Goal: Obtain resource: Download file/media

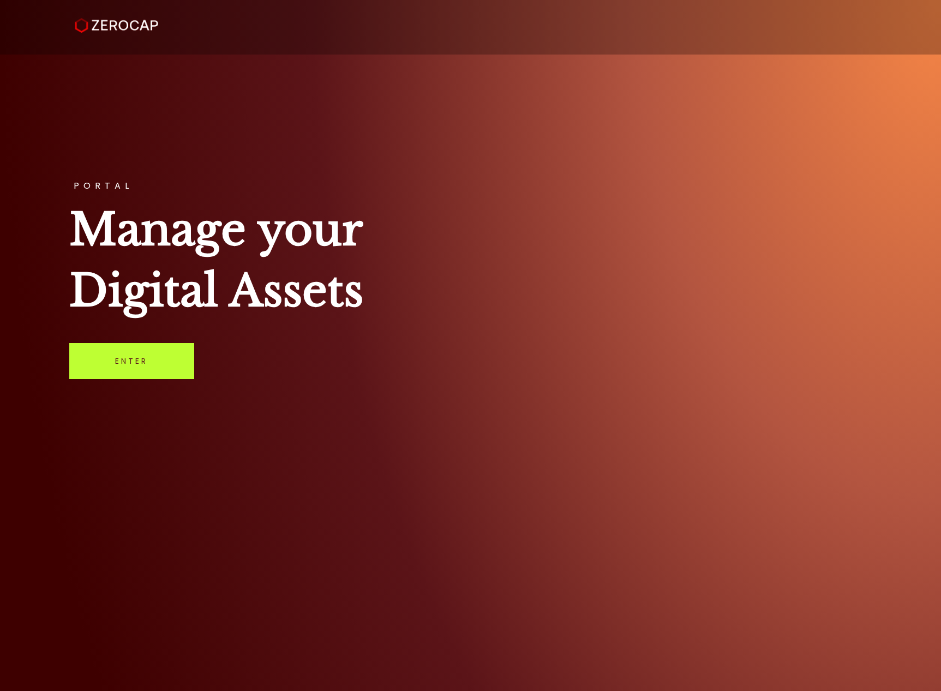
click at [101, 360] on link "Enter" at bounding box center [131, 361] width 125 height 36
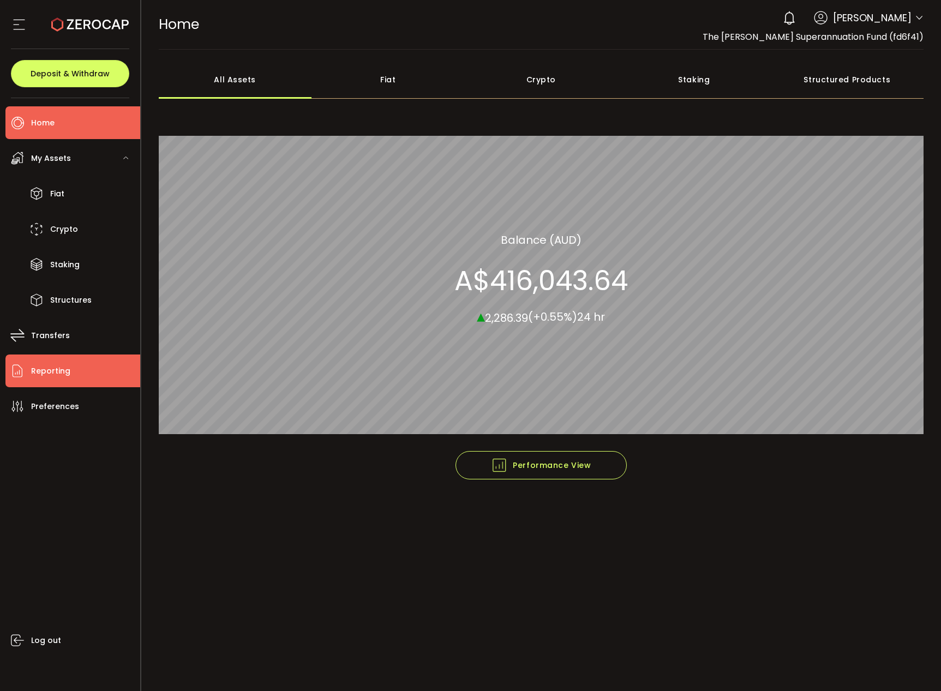
click at [25, 366] on icon at bounding box center [17, 371] width 16 height 16
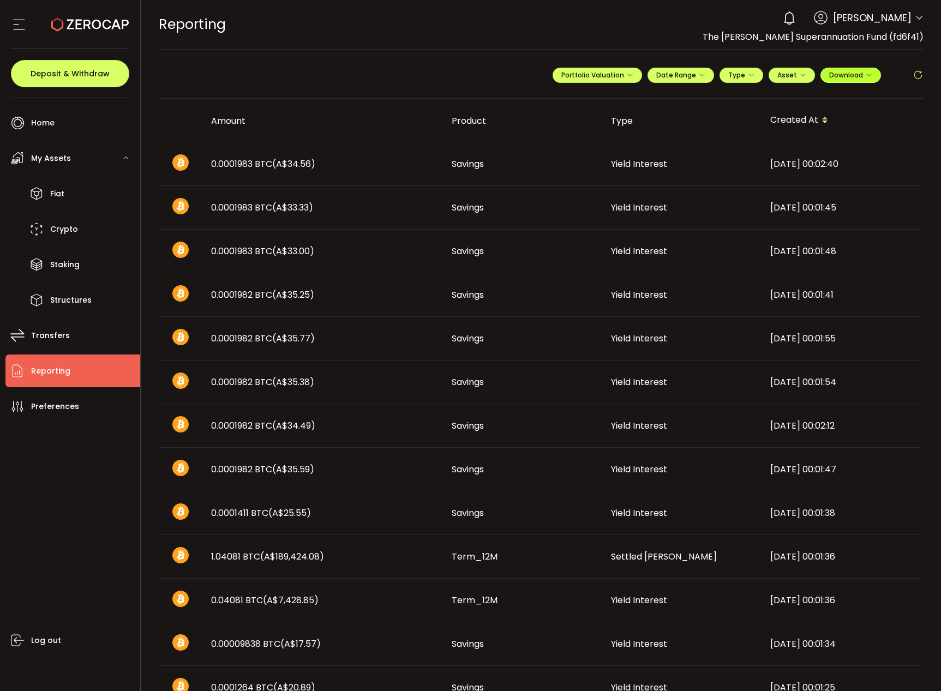
click at [836, 71] on span "Download" at bounding box center [850, 74] width 43 height 9
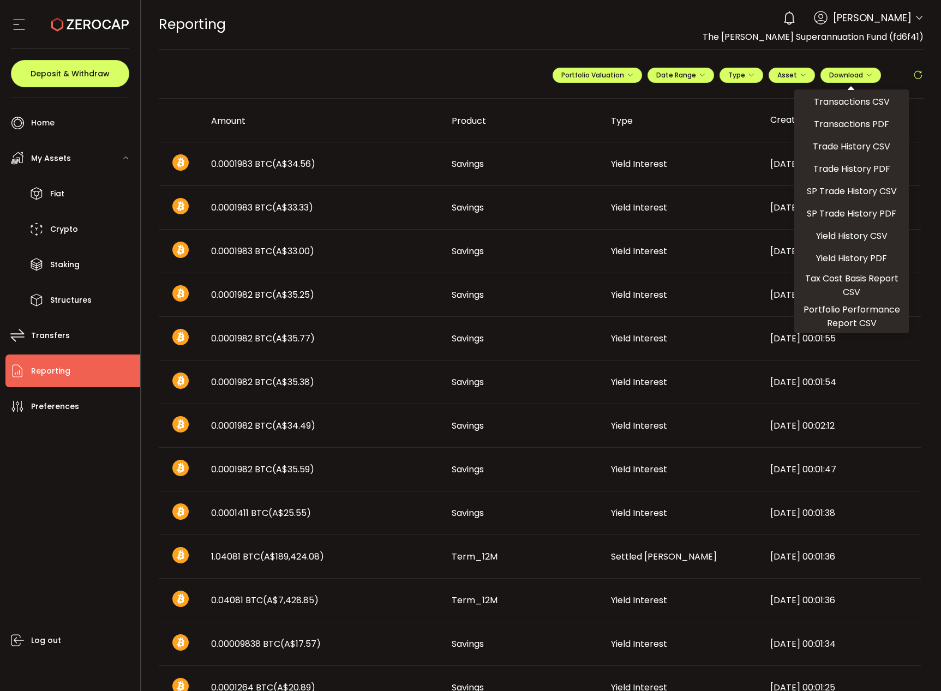
click at [700, 52] on main "**********" at bounding box center [541, 560] width 800 height 1020
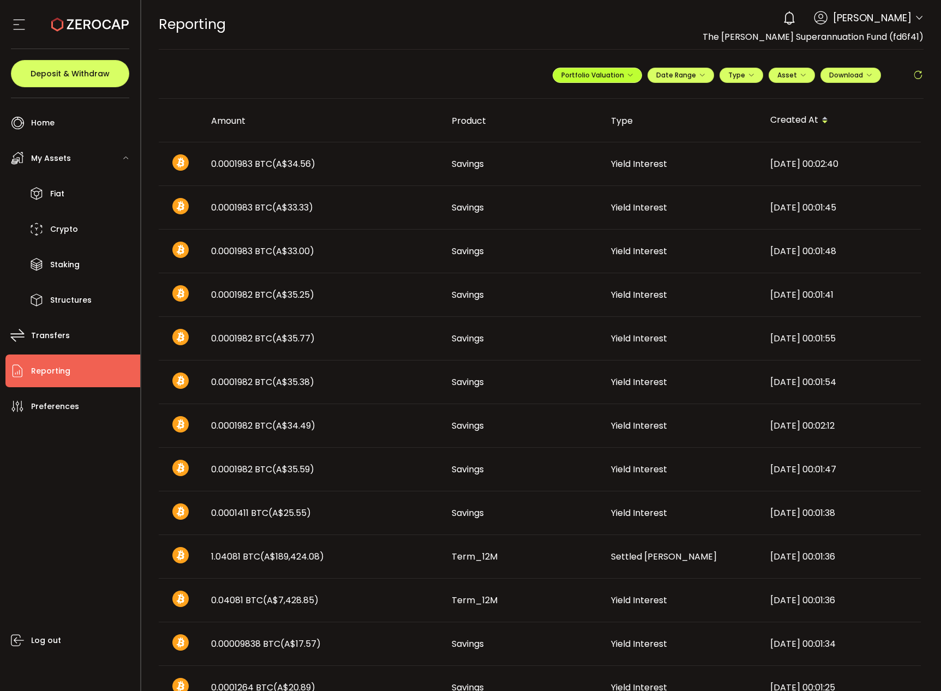
click at [626, 74] on icon "button" at bounding box center [629, 75] width 7 height 7
click at [715, 72] on div "**********" at bounding box center [737, 79] width 371 height 33
click at [748, 74] on icon "button" at bounding box center [751, 75] width 7 height 7
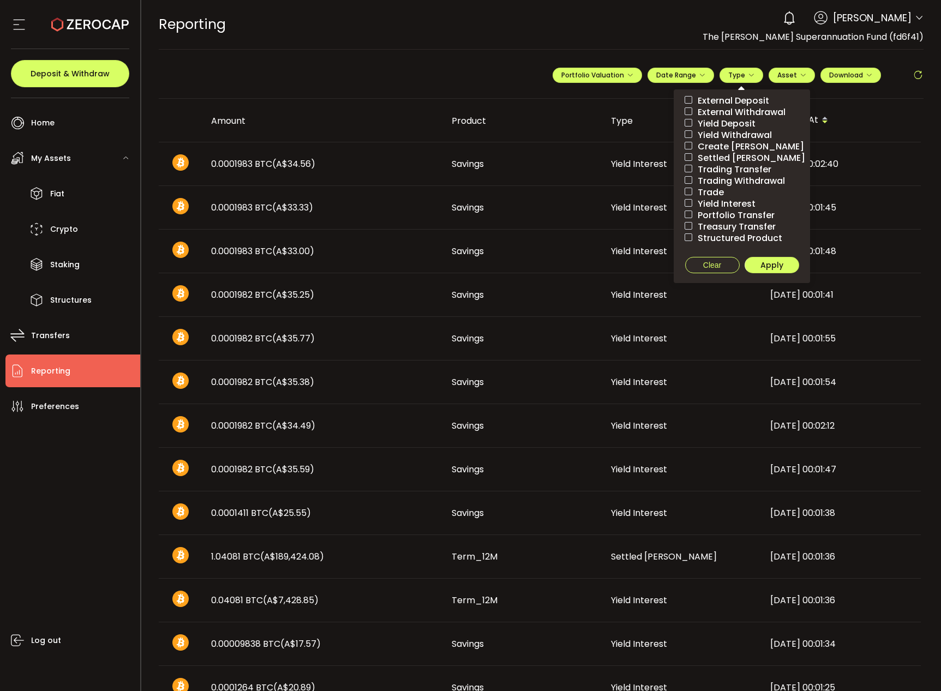
click at [749, 100] on span "External Deposit" at bounding box center [730, 100] width 77 height 10
click at [774, 269] on span "Apply" at bounding box center [771, 265] width 23 height 11
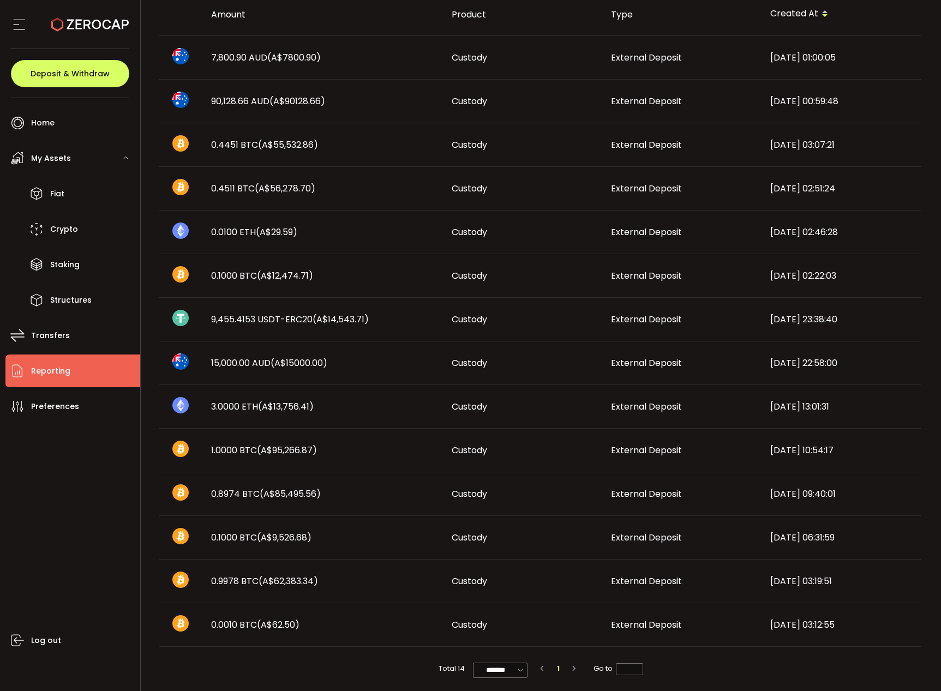
scroll to position [108, 0]
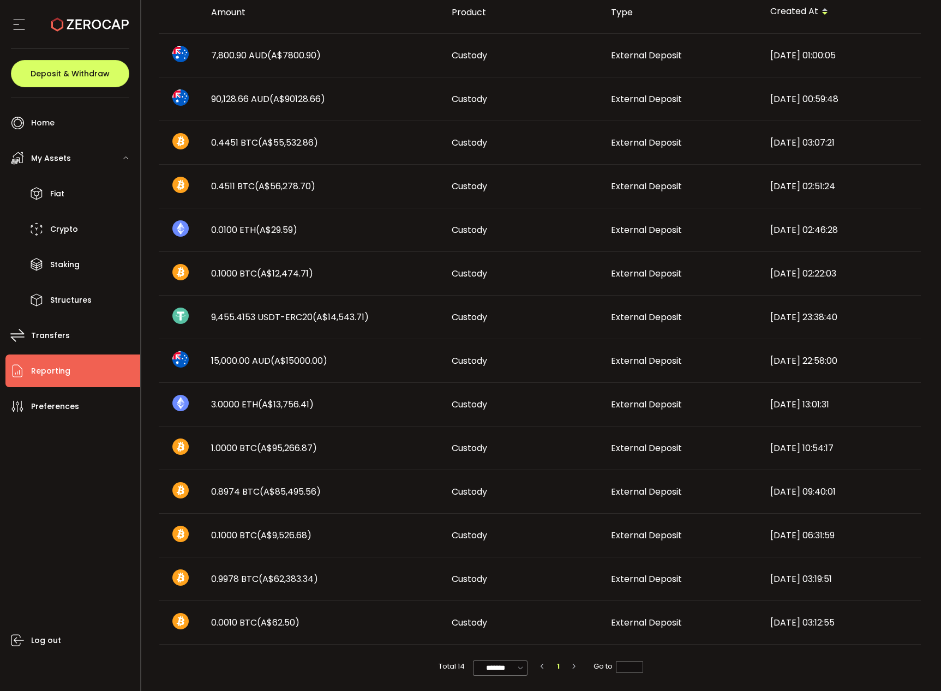
click at [320, 355] on span "(A$15000.00)" at bounding box center [298, 360] width 57 height 13
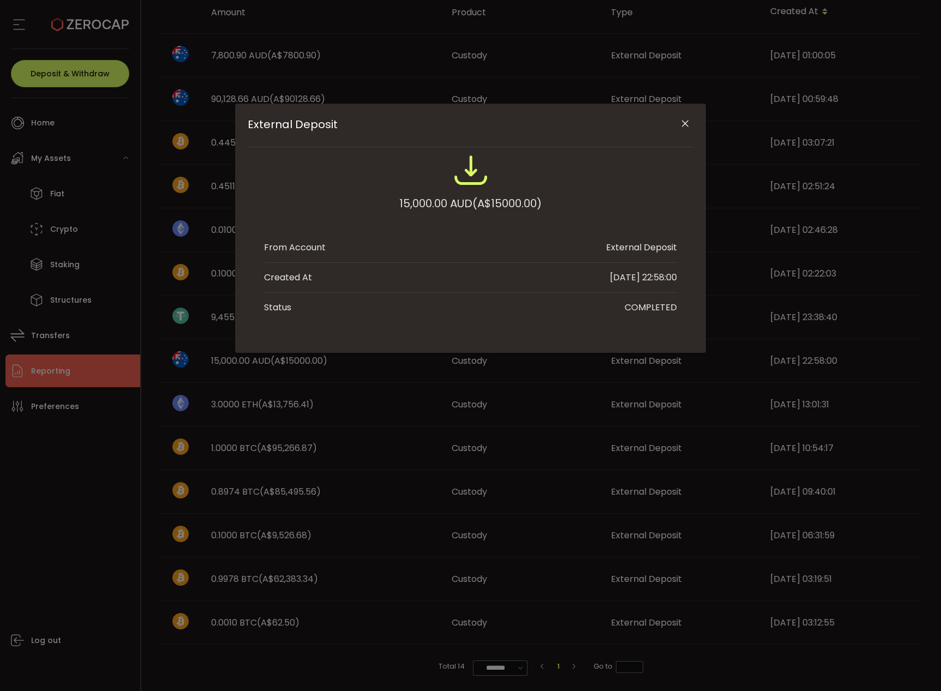
click at [427, 352] on div "External Deposit 15,000.00 AUD (A$15000.00) From Account External Deposit Creat…" at bounding box center [470, 345] width 941 height 691
click at [685, 123] on icon "Close" at bounding box center [684, 123] width 11 height 11
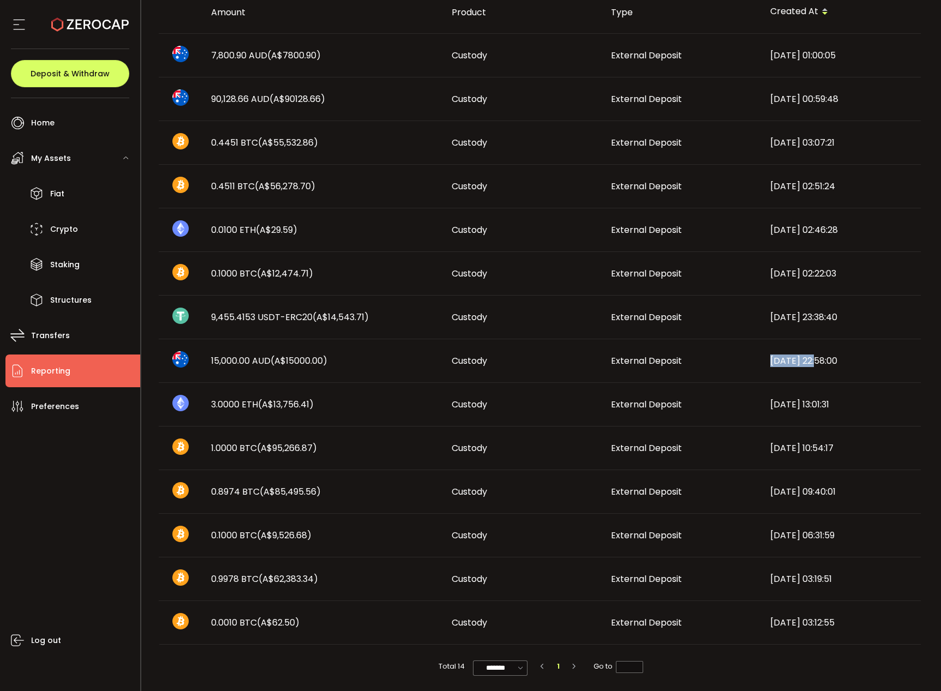
drag, startPoint x: 770, startPoint y: 362, endPoint x: 807, endPoint y: 360, distance: 37.1
click at [818, 359] on div "[DATE] 22:58:00" at bounding box center [840, 360] width 159 height 13
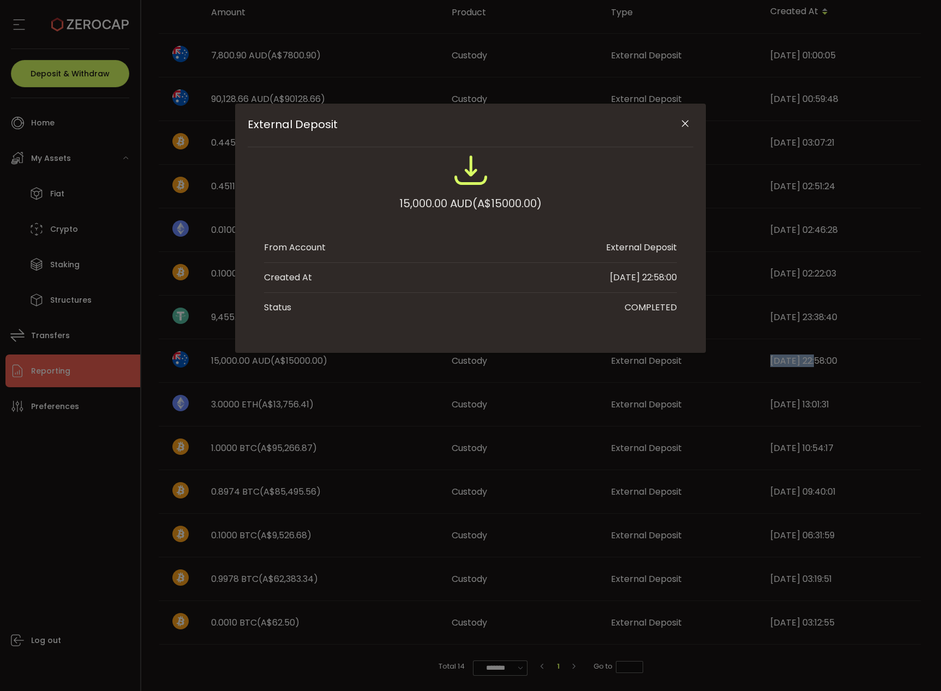
copy div "[DATE]"
click at [686, 124] on icon "Close" at bounding box center [684, 123] width 11 height 11
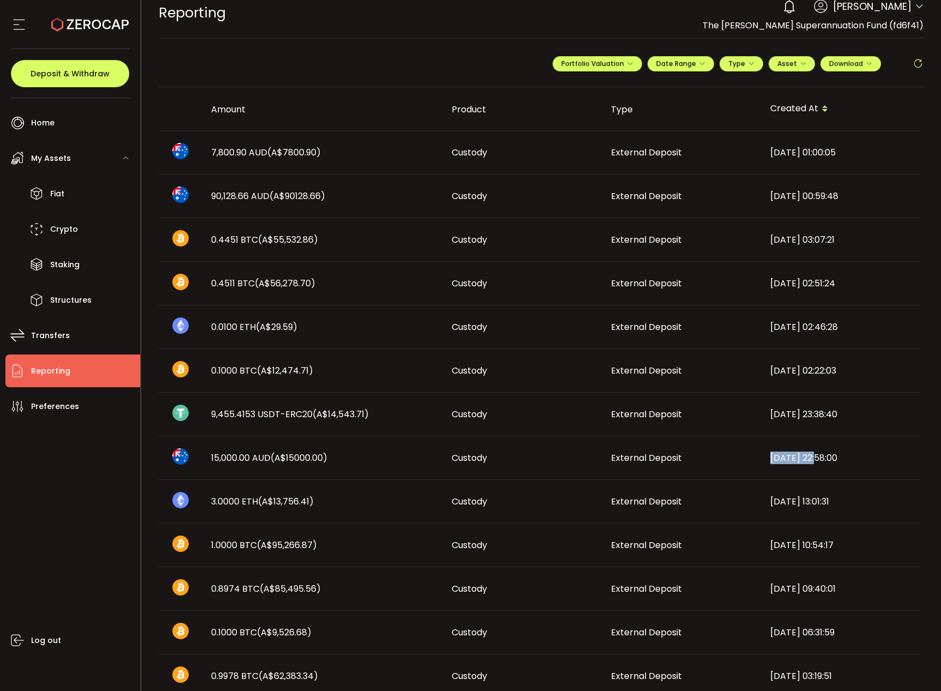
scroll to position [0, 0]
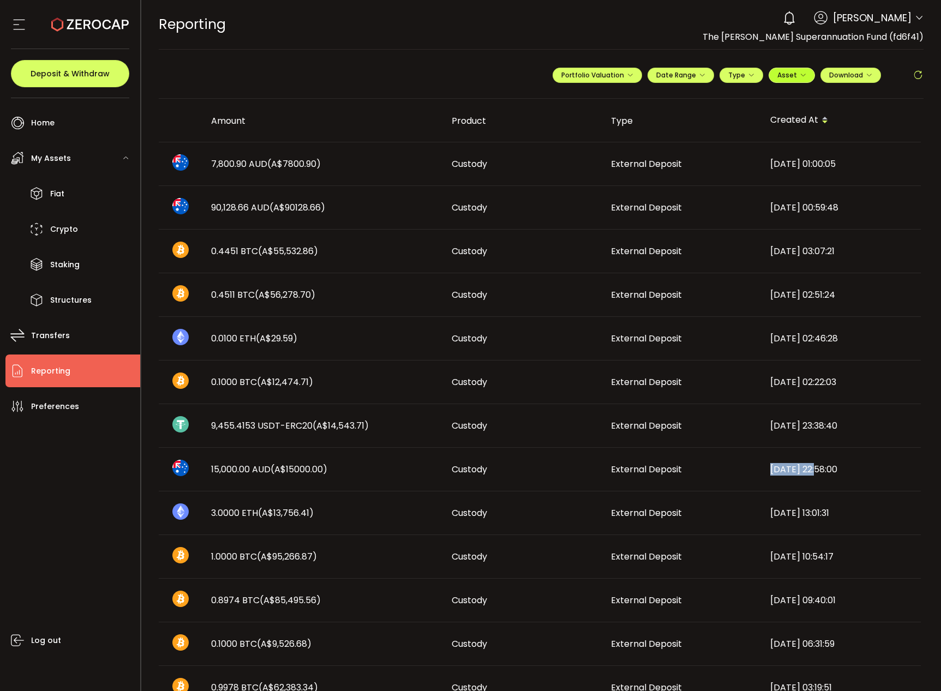
click at [792, 71] on span "Asset" at bounding box center [791, 74] width 29 height 9
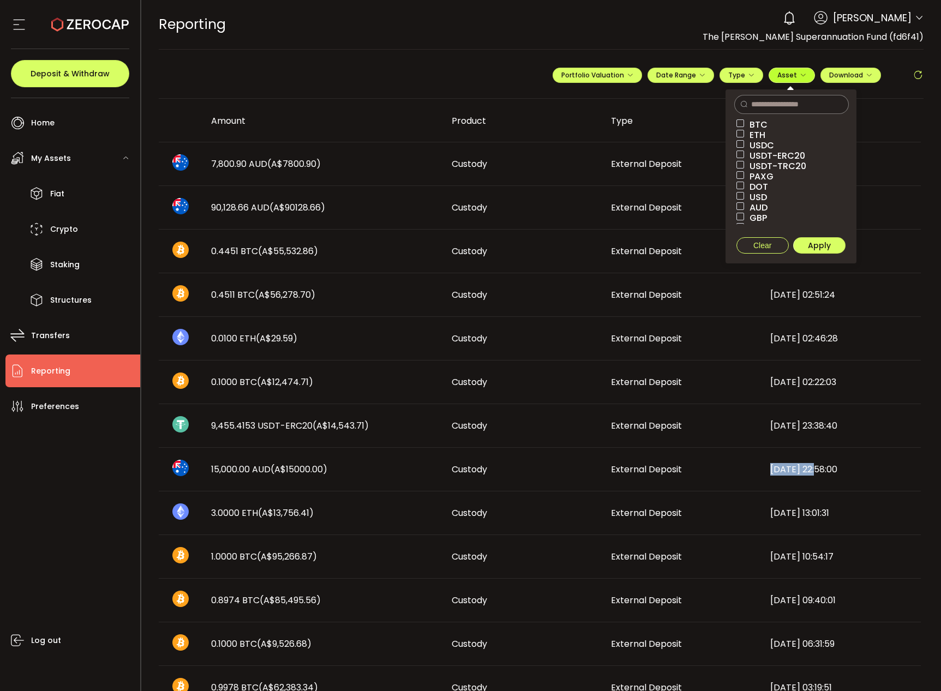
click at [792, 71] on span "Asset" at bounding box center [791, 74] width 29 height 9
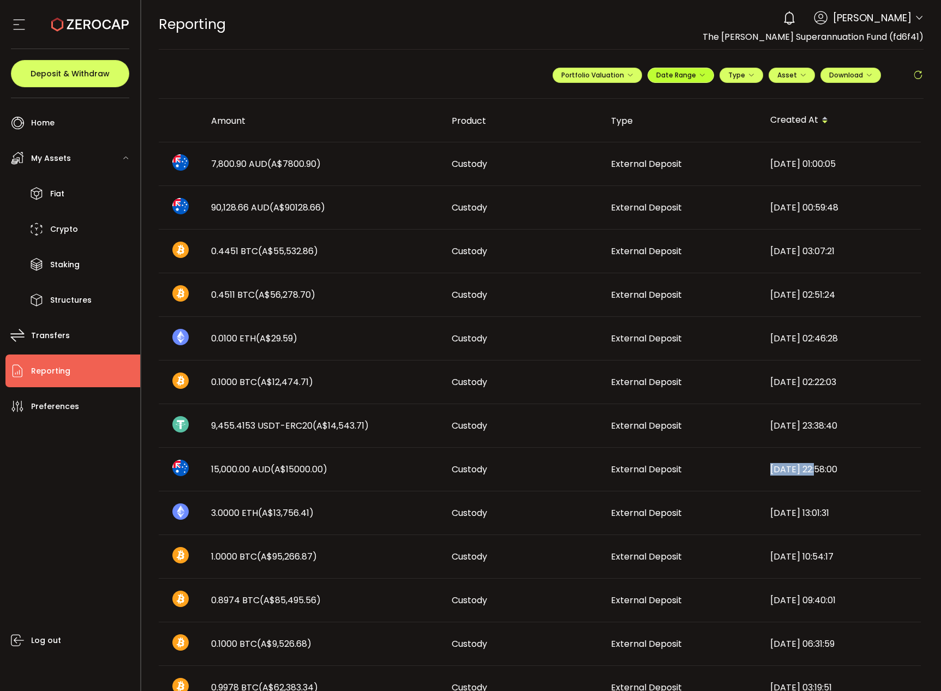
click at [677, 72] on span "Date Range" at bounding box center [680, 74] width 49 height 9
click at [647, 98] on input at bounding box center [651, 97] width 70 height 11
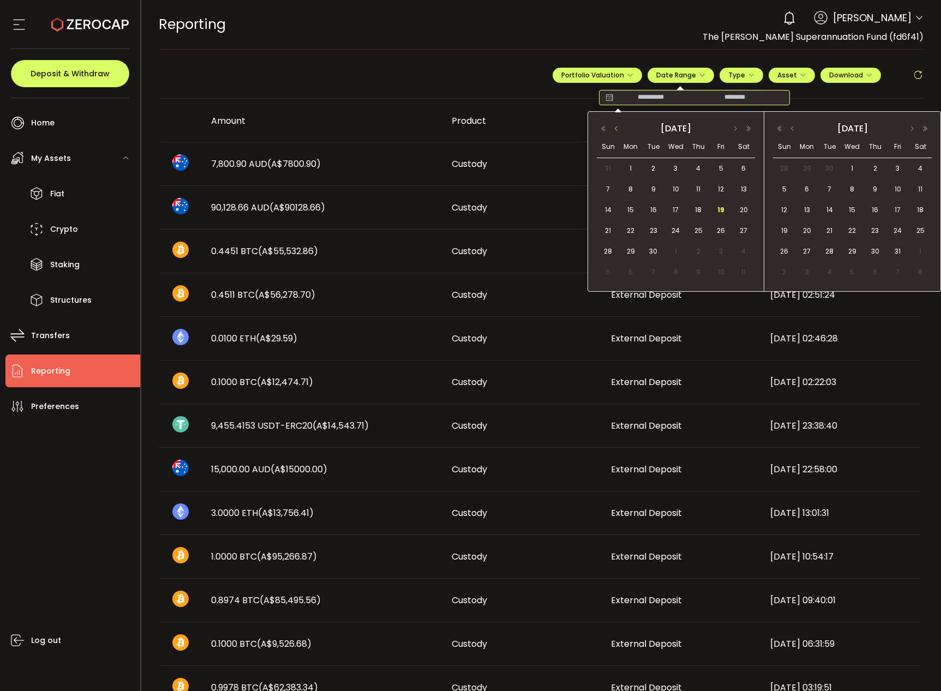
click at [614, 130] on button "button" at bounding box center [616, 129] width 13 height 8
click at [612, 130] on button "button" at bounding box center [616, 129] width 13 height 8
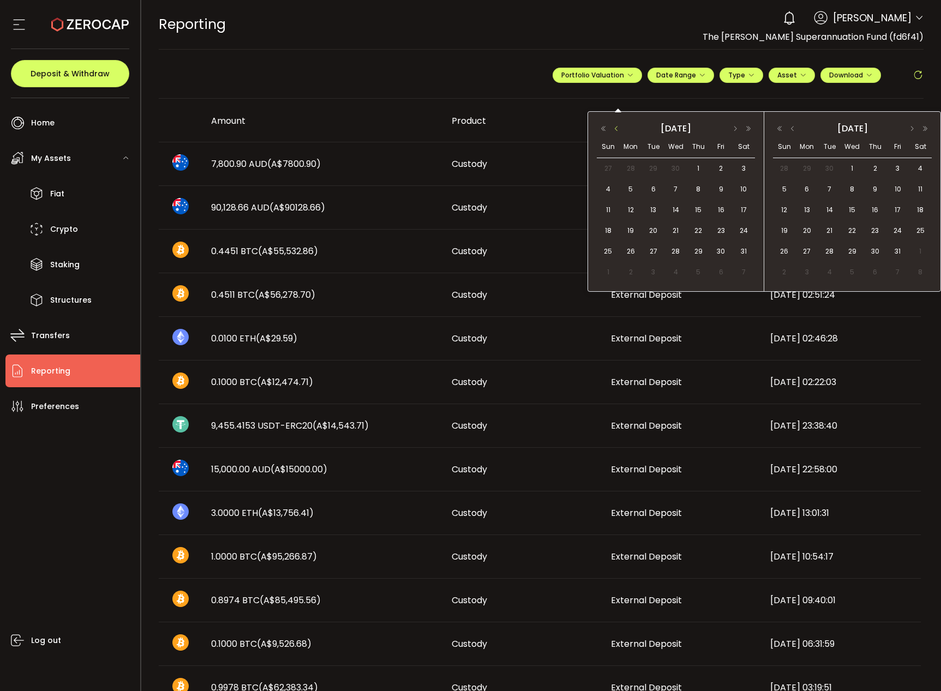
click at [612, 130] on button "button" at bounding box center [616, 129] width 13 height 8
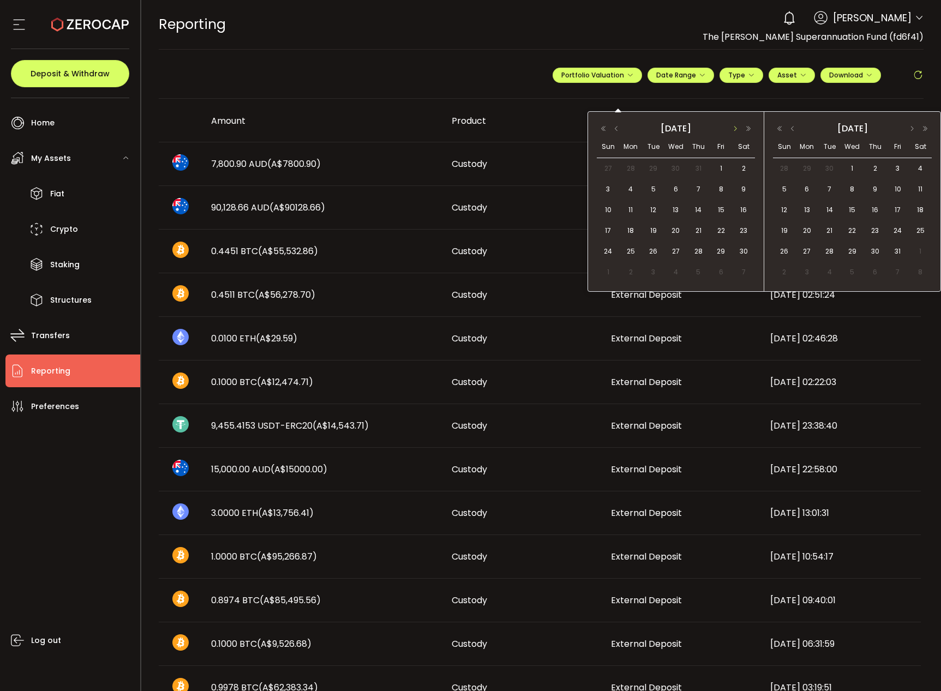
click at [735, 129] on button "button" at bounding box center [734, 129] width 13 height 8
click at [696, 204] on span "12" at bounding box center [697, 209] width 13 height 13
type input "**********"
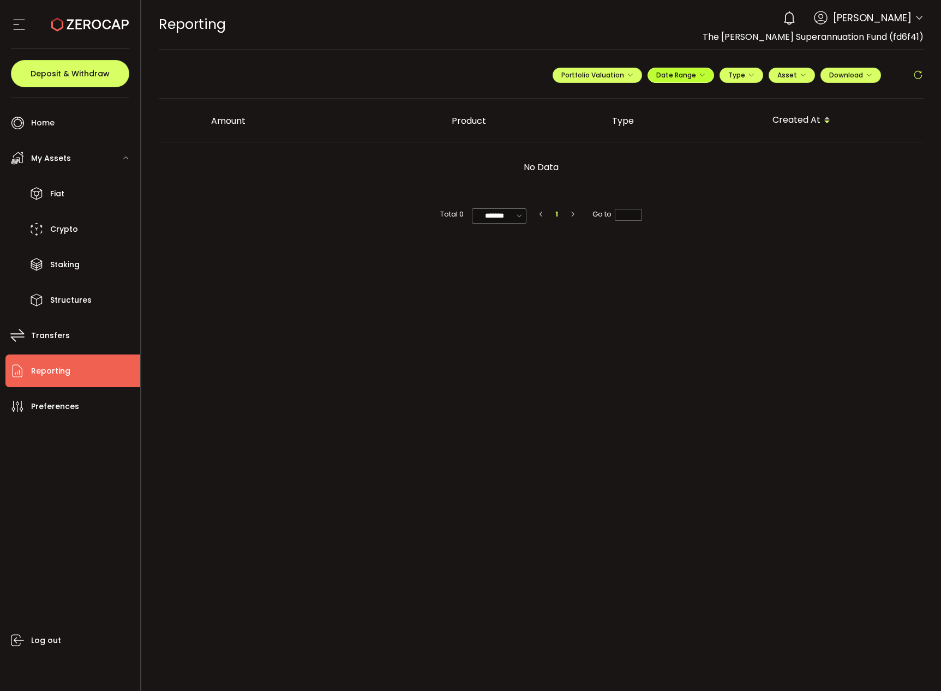
click at [689, 69] on button "Date Range" at bounding box center [680, 75] width 67 height 15
click at [650, 95] on input "**********" at bounding box center [651, 97] width 70 height 11
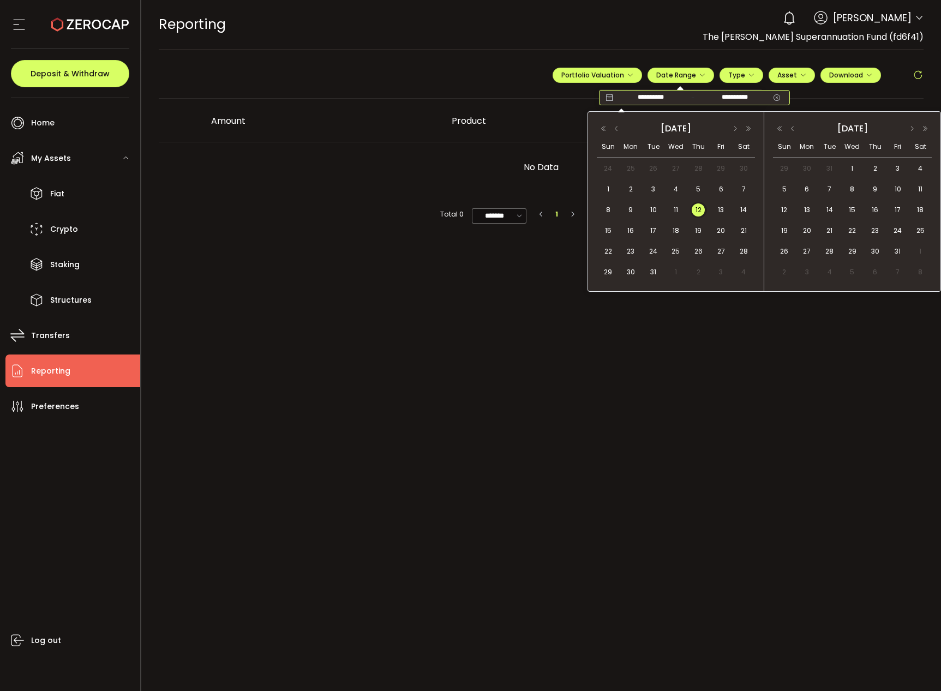
click at [667, 95] on input "**********" at bounding box center [651, 97] width 70 height 11
type input "**********"
click at [647, 68] on button "Date Range" at bounding box center [680, 75] width 67 height 15
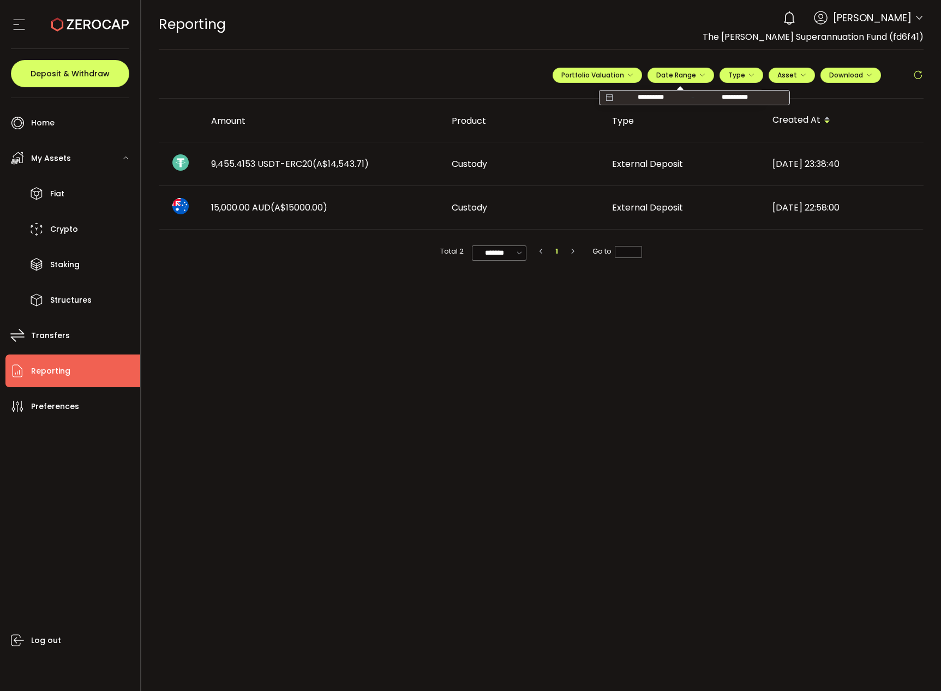
click at [793, 212] on div "[DATE] 22:58:00" at bounding box center [843, 207] width 160 height 13
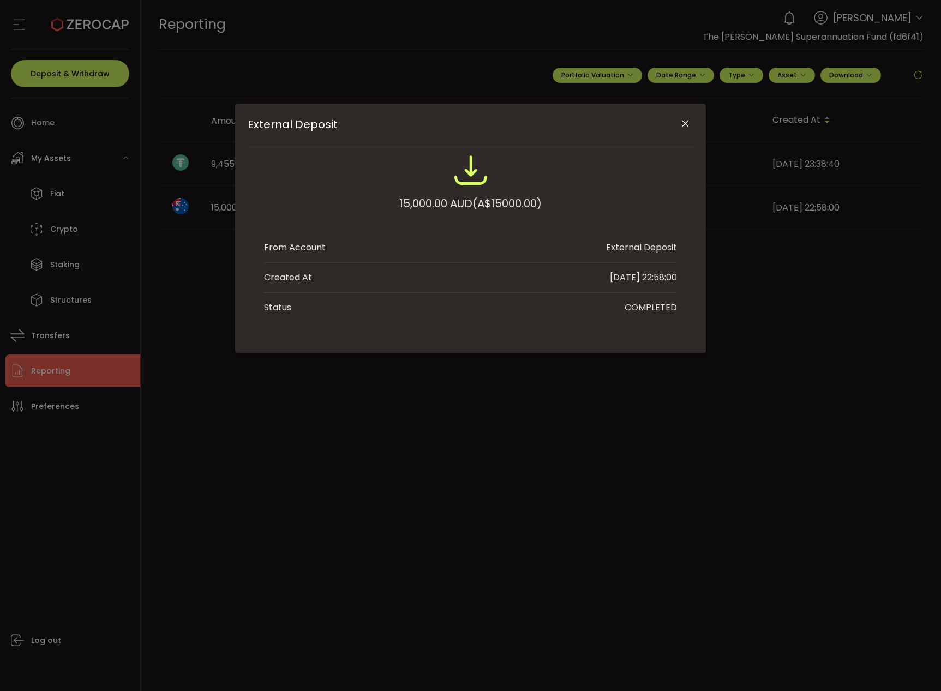
click at [682, 122] on icon "Close" at bounding box center [684, 123] width 11 height 11
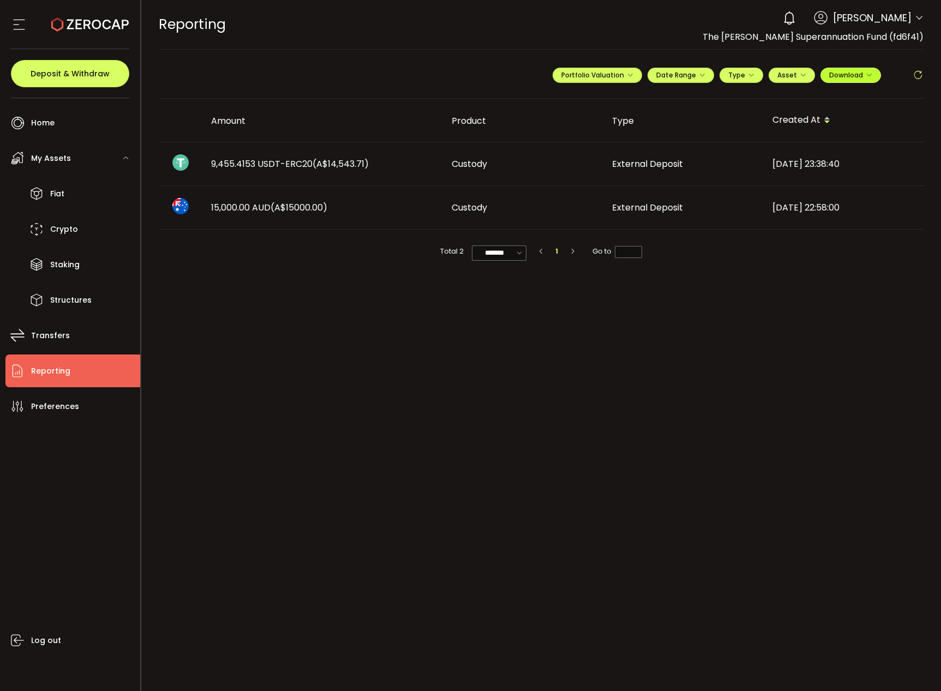
click at [835, 74] on span "Download" at bounding box center [850, 74] width 43 height 9
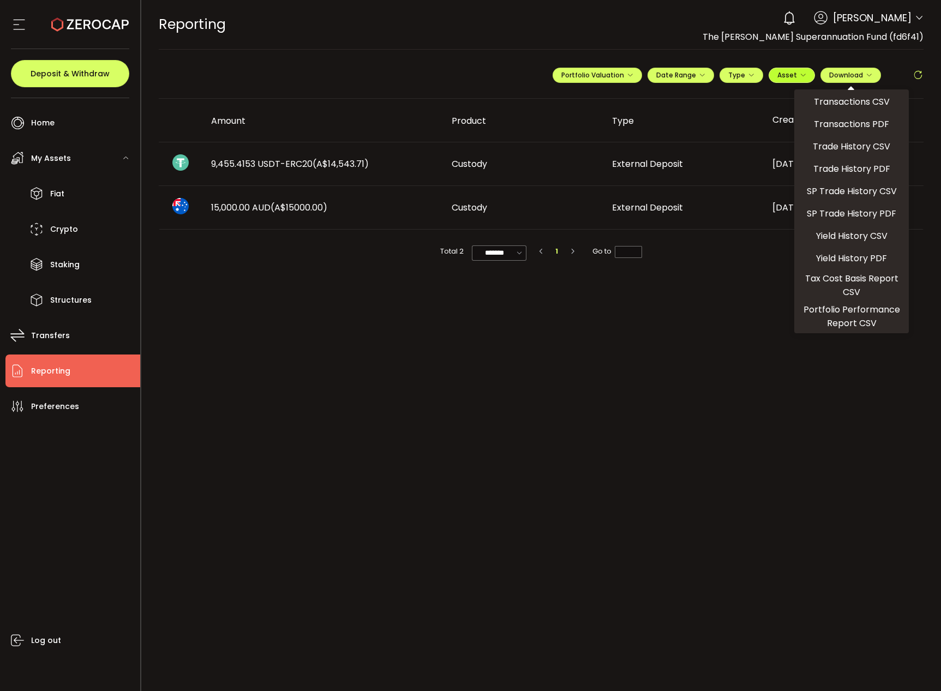
click at [779, 74] on span "Asset" at bounding box center [787, 74] width 20 height 9
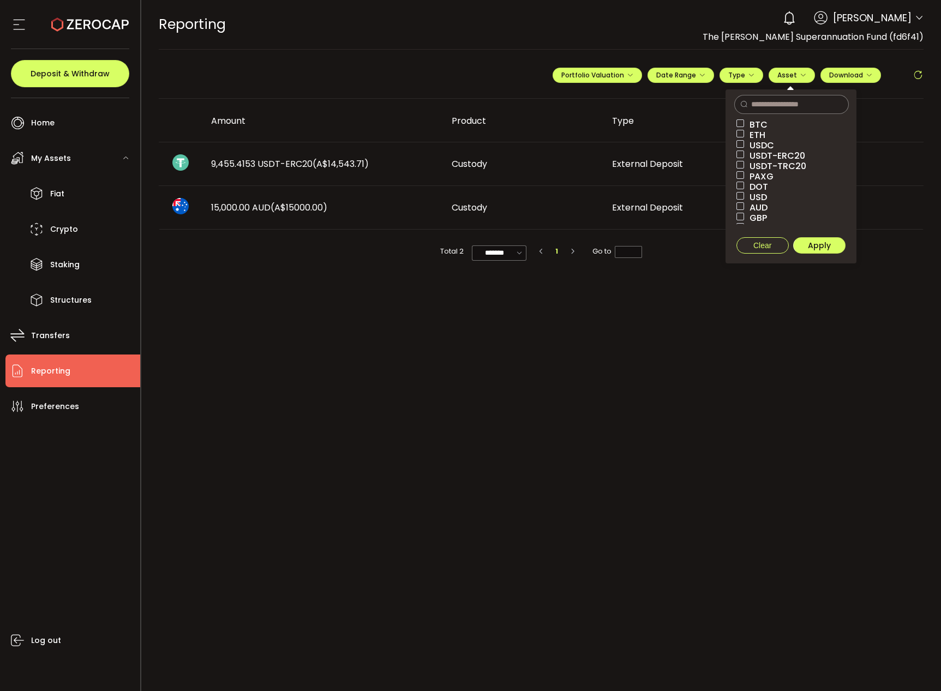
click at [757, 206] on span "AUD" at bounding box center [755, 207] width 23 height 10
click at [812, 243] on span "Apply" at bounding box center [818, 245] width 23 height 11
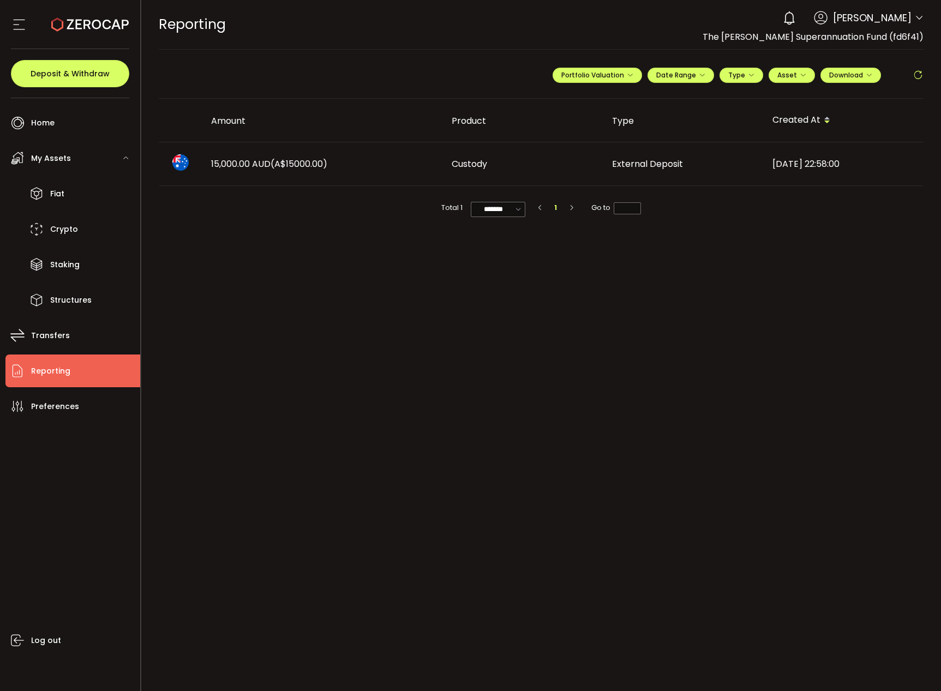
click at [647, 160] on span "External Deposit" at bounding box center [647, 164] width 71 height 13
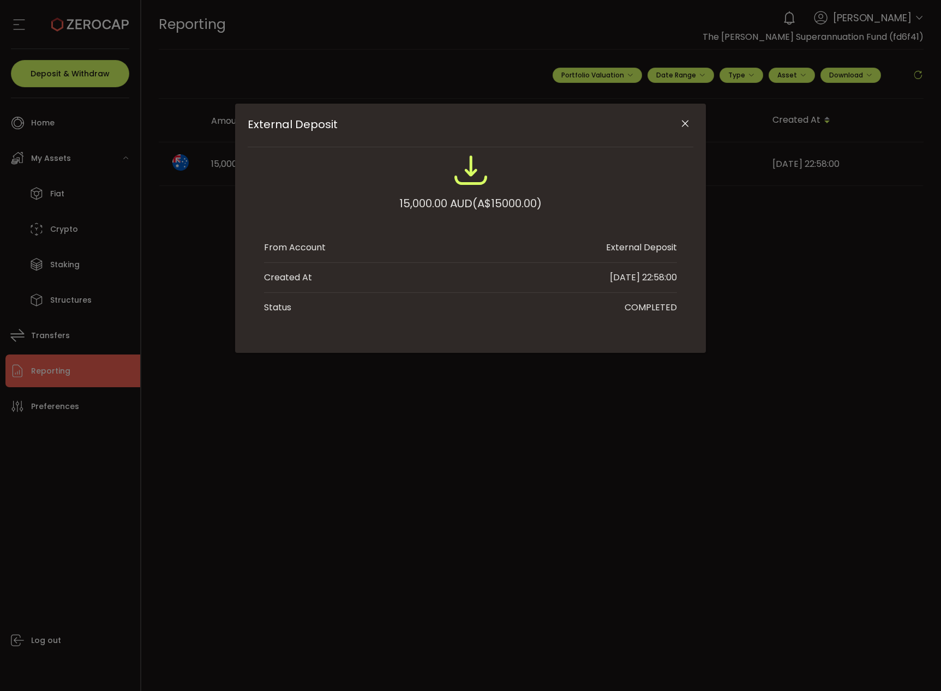
click at [690, 119] on icon "Close" at bounding box center [684, 123] width 11 height 11
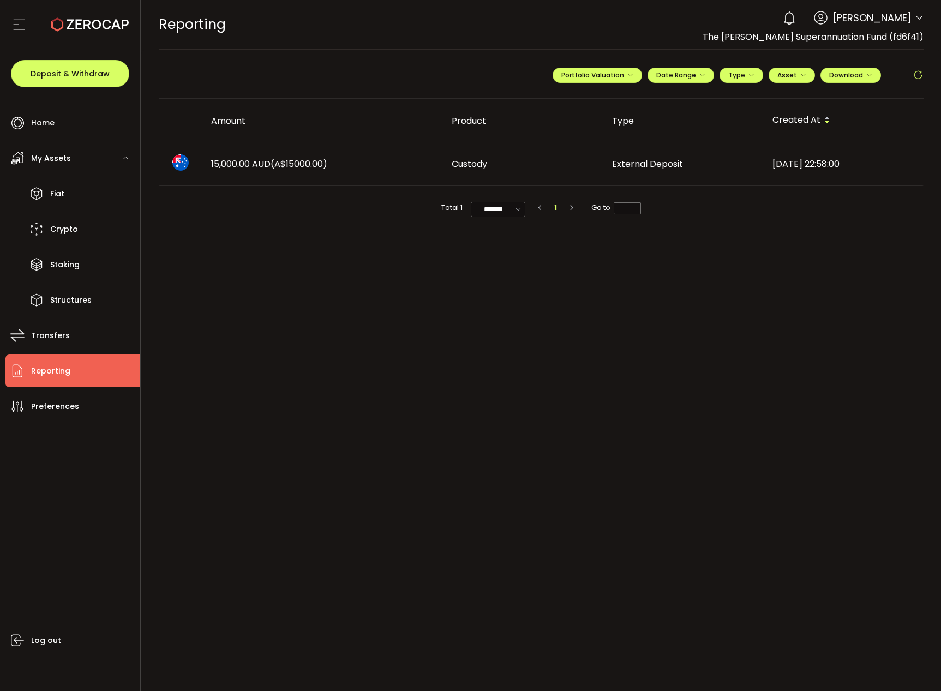
click at [747, 249] on main "**********" at bounding box center [541, 370] width 800 height 641
click at [685, 72] on span "Date Range" at bounding box center [680, 74] width 49 height 9
click at [667, 100] on input "**********" at bounding box center [651, 97] width 70 height 11
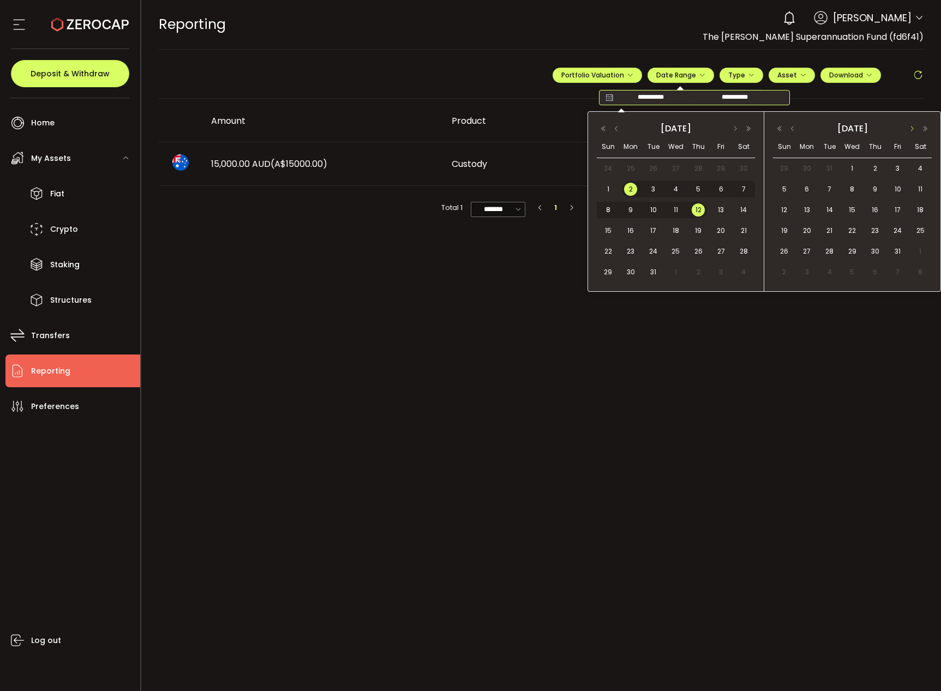
click at [913, 128] on button "button" at bounding box center [911, 129] width 13 height 8
click at [793, 130] on button "button" at bounding box center [792, 129] width 13 height 8
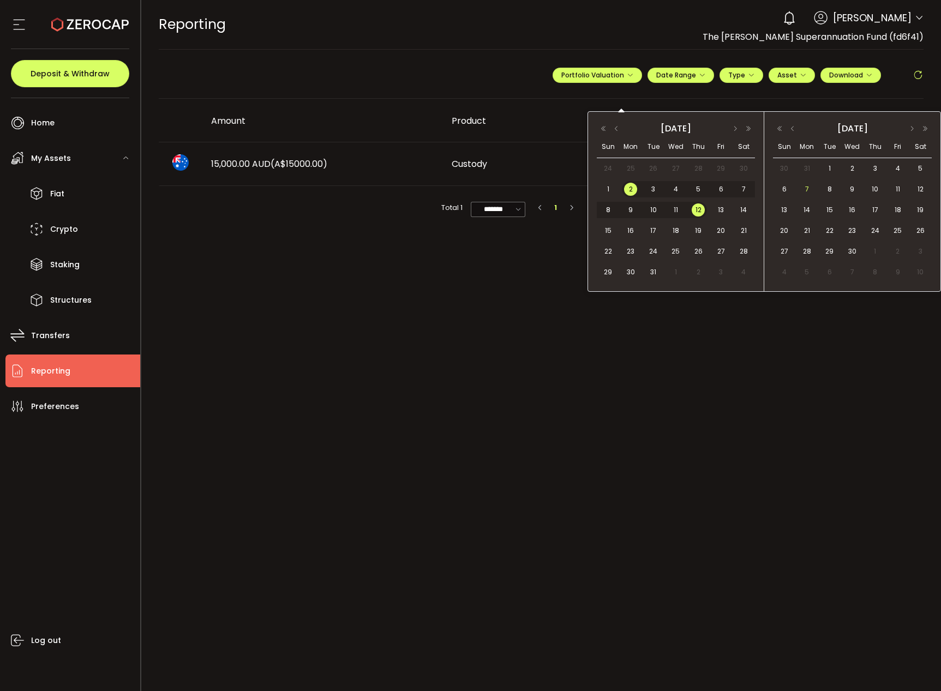
click at [805, 186] on span "7" at bounding box center [806, 189] width 13 height 13
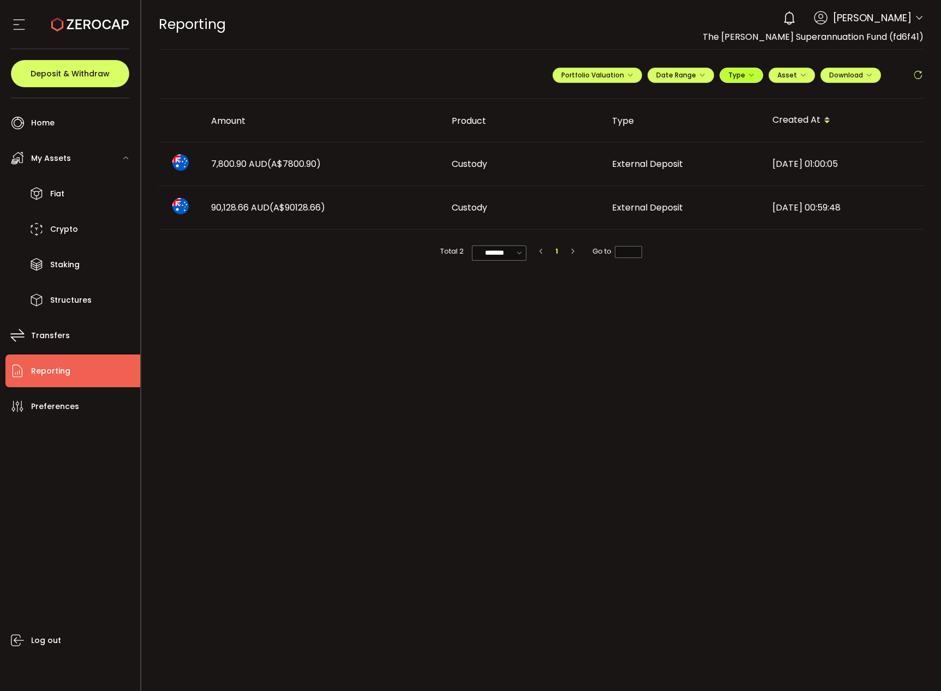
click at [737, 75] on span "Type" at bounding box center [741, 74] width 26 height 9
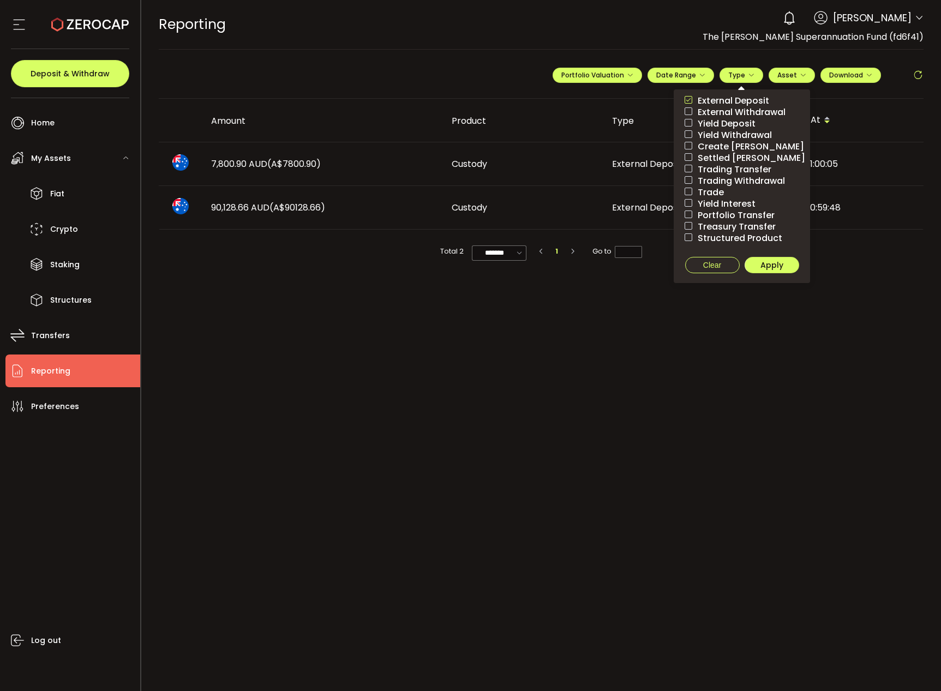
click at [728, 110] on span "External Withdrawal" at bounding box center [738, 112] width 93 height 10
click at [728, 101] on span "External Deposit" at bounding box center [730, 100] width 77 height 10
click at [779, 264] on span "Apply" at bounding box center [771, 265] width 23 height 11
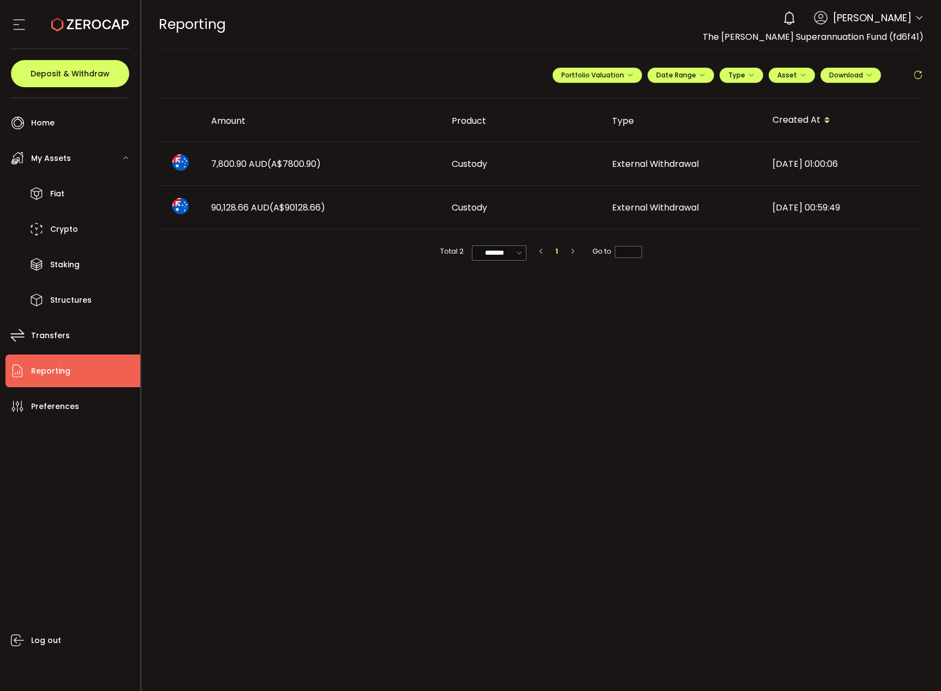
click at [517, 560] on main "**********" at bounding box center [541, 370] width 800 height 641
click at [863, 74] on span "Download" at bounding box center [850, 74] width 43 height 9
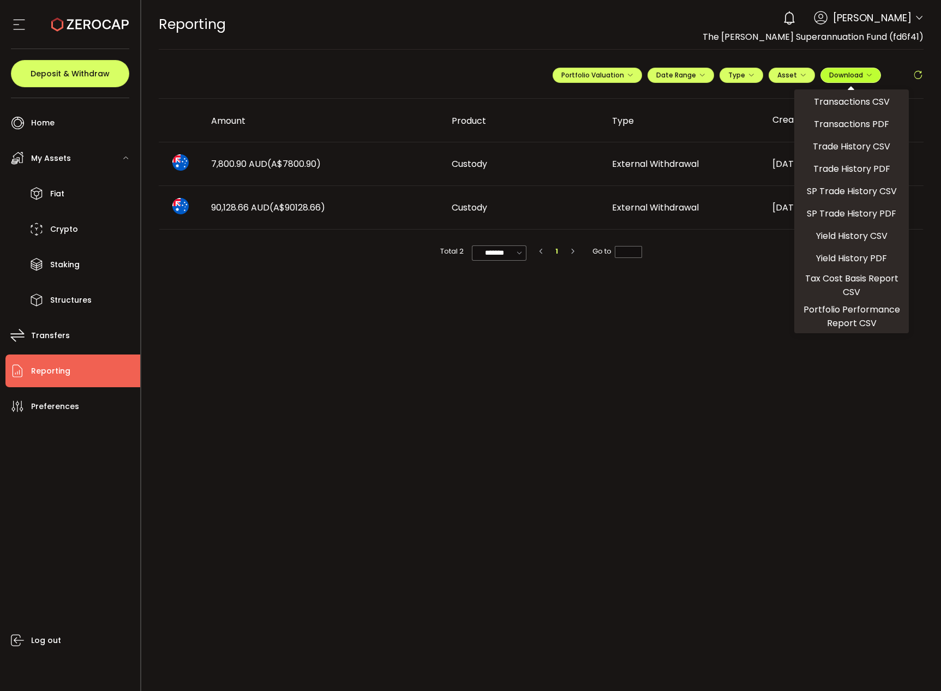
click at [863, 74] on span "Download" at bounding box center [850, 74] width 43 height 9
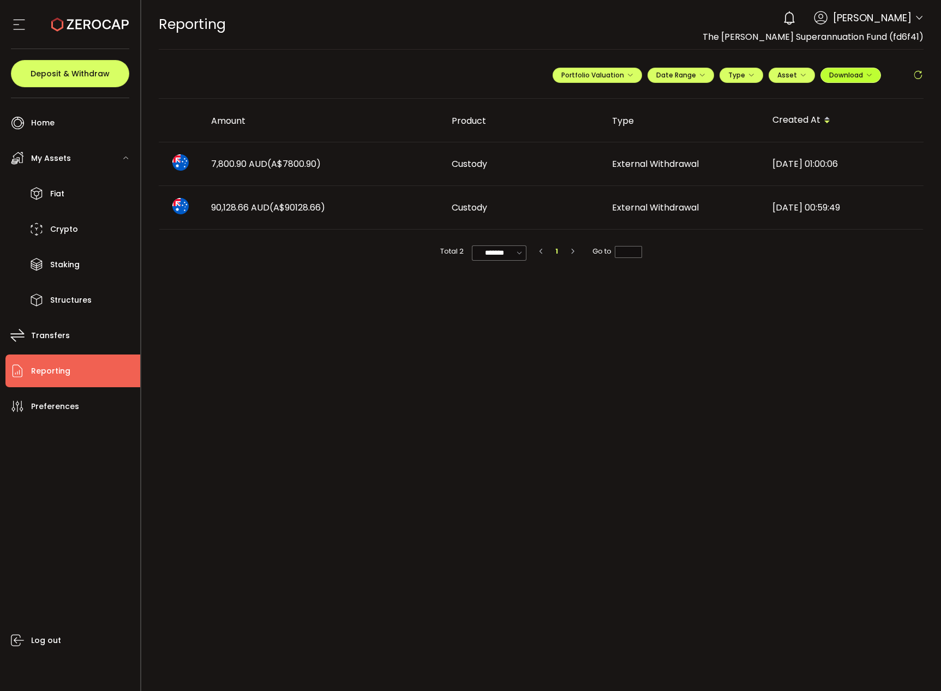
click at [849, 79] on span "Download" at bounding box center [850, 74] width 43 height 9
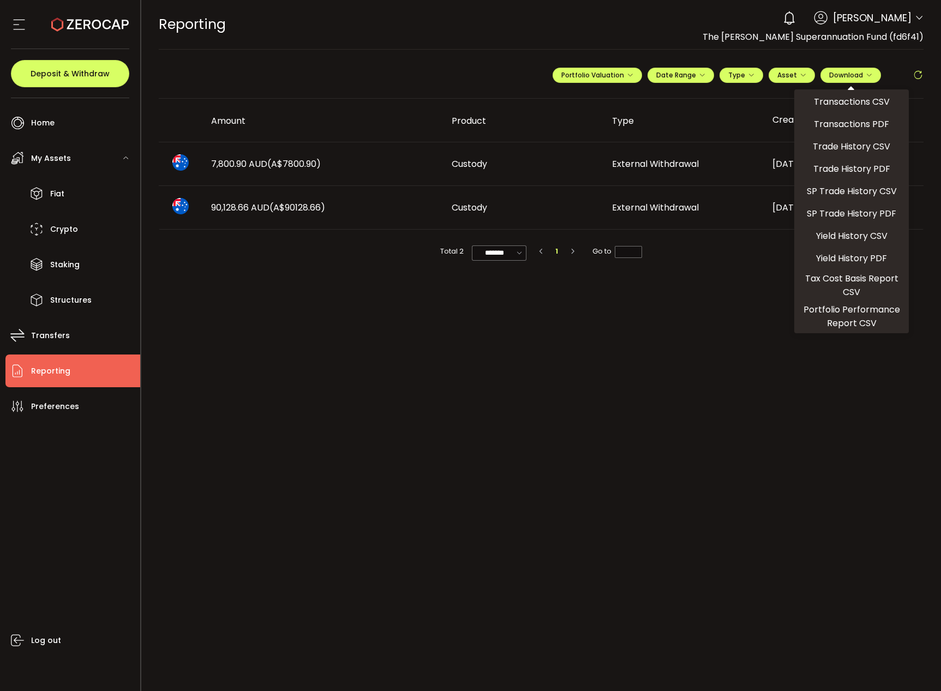
click at [654, 152] on td "External Withdrawal" at bounding box center [683, 164] width 160 height 44
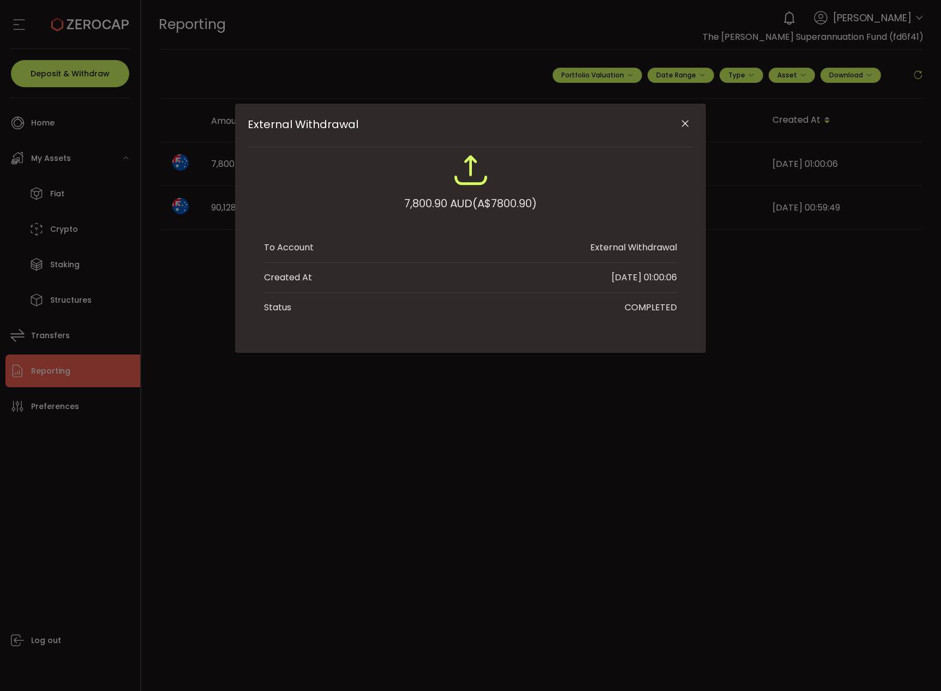
click at [685, 121] on icon "Close" at bounding box center [684, 123] width 11 height 11
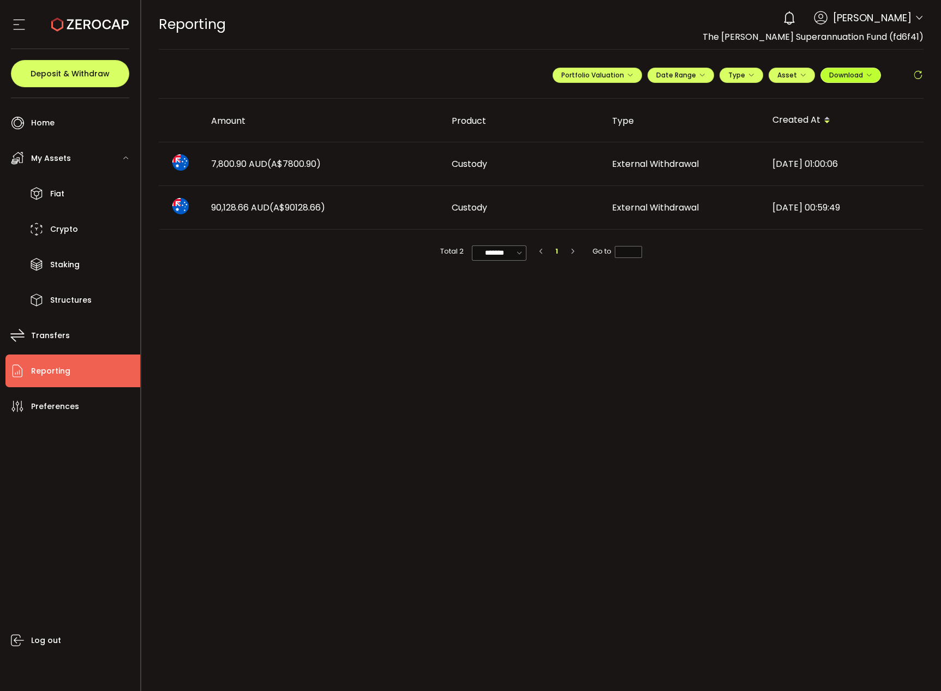
click at [865, 73] on icon "button" at bounding box center [868, 75] width 7 height 7
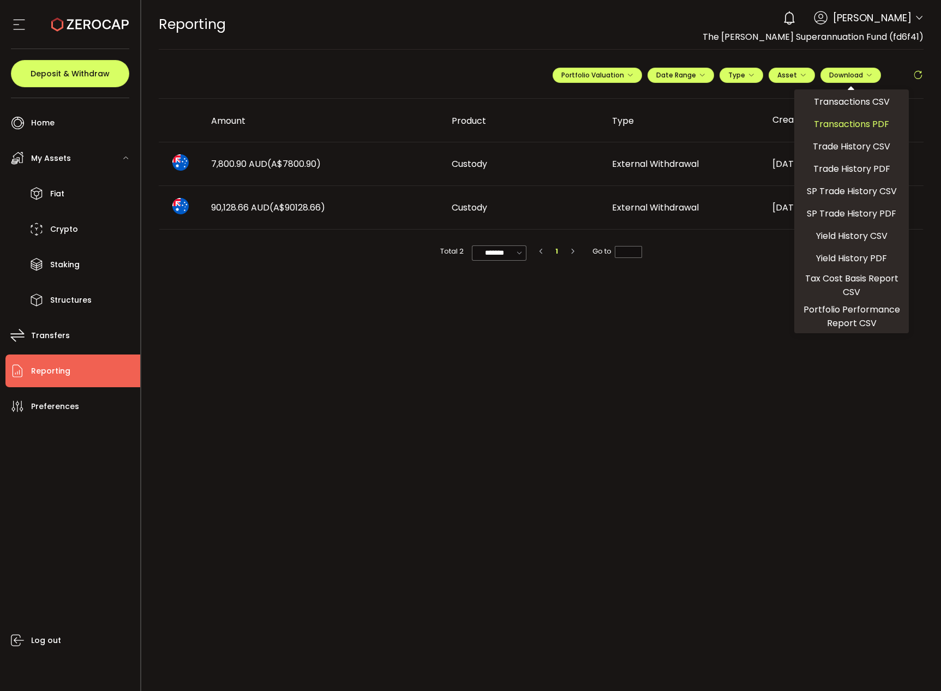
click at [867, 127] on span "Transactions PDF" at bounding box center [850, 124] width 75 height 14
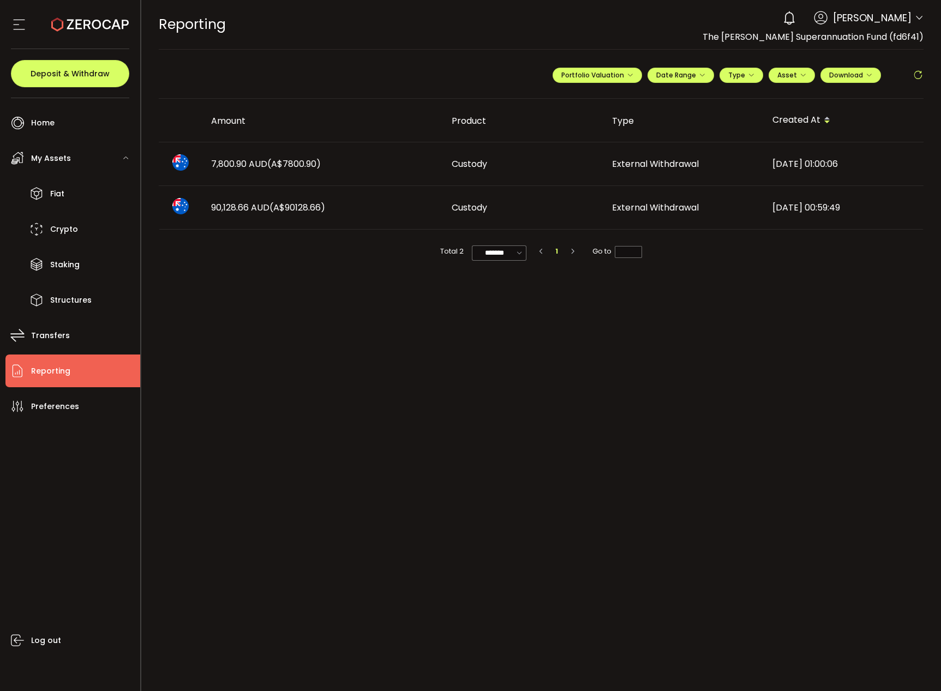
click at [601, 560] on main "**********" at bounding box center [541, 370] width 800 height 641
click at [790, 85] on div "**********" at bounding box center [737, 79] width 371 height 33
click at [738, 75] on span "Type" at bounding box center [741, 74] width 26 height 9
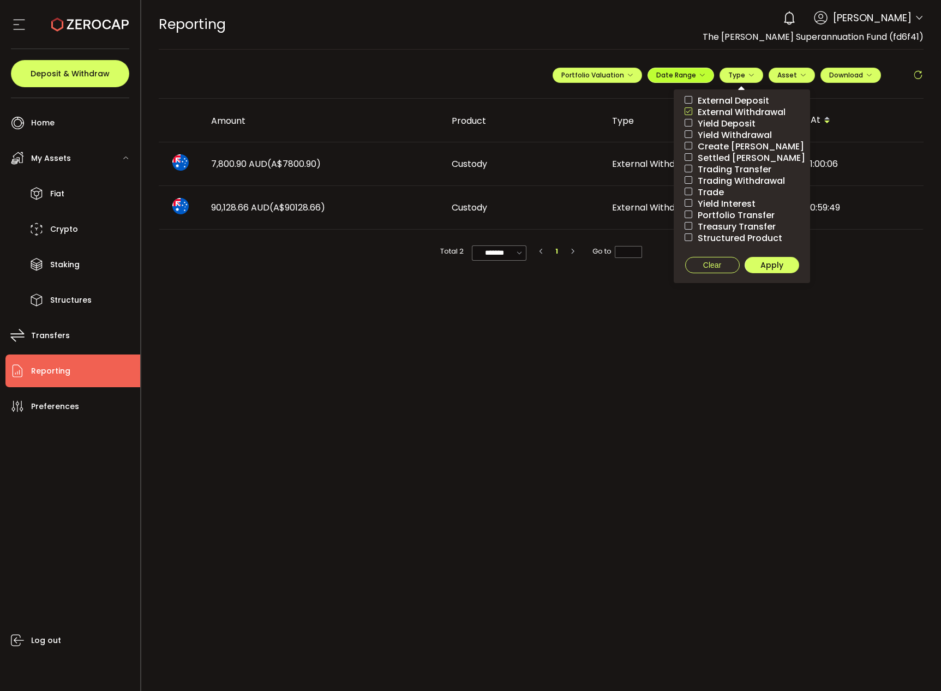
click at [679, 76] on span "Date Range" at bounding box center [680, 74] width 49 height 9
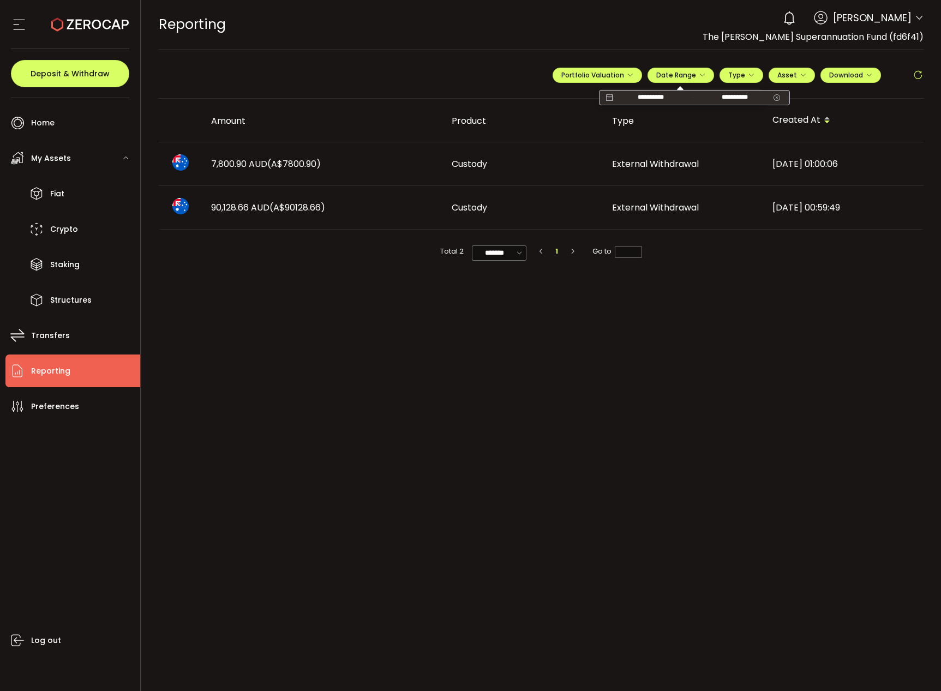
click at [670, 95] on input "**********" at bounding box center [651, 97] width 70 height 11
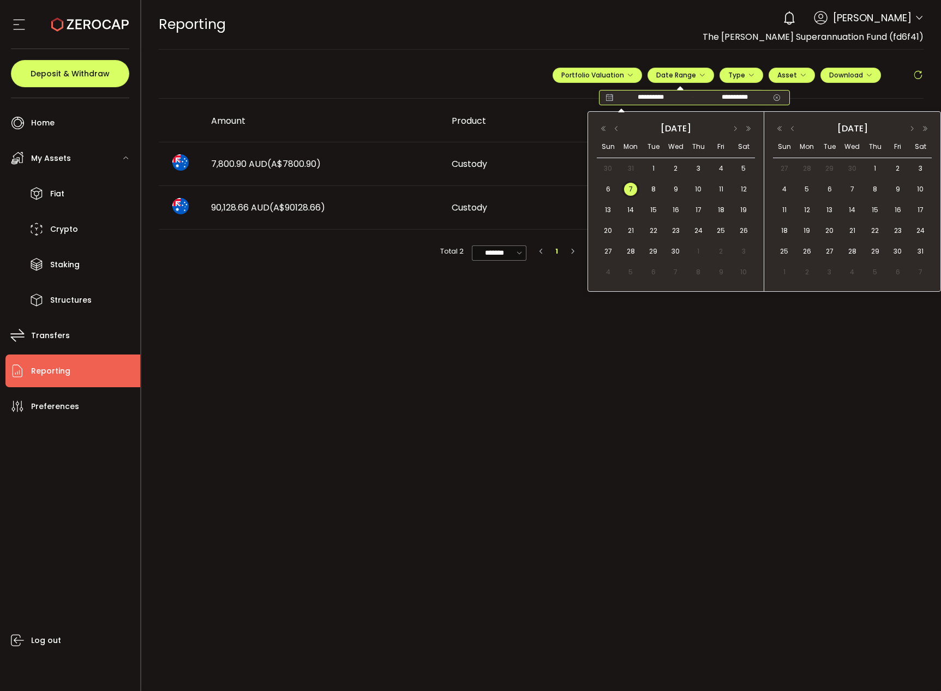
click at [661, 94] on input "**********" at bounding box center [651, 97] width 70 height 11
click at [612, 125] on button "button" at bounding box center [616, 129] width 13 height 8
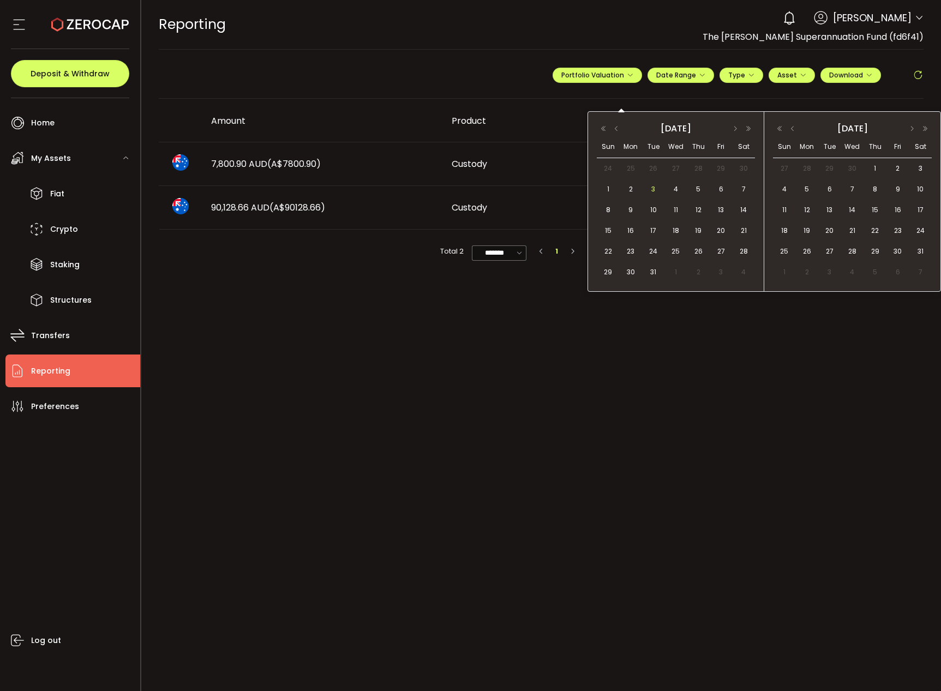
click at [649, 188] on span "3" at bounding box center [653, 189] width 13 height 13
click at [659, 188] on span "3" at bounding box center [653, 189] width 13 height 13
click at [659, 188] on body "#icon-aud_portfolio .cls-1 { font-size: 12px; fill: #fdfbfb; font-family: "Adob…" at bounding box center [470, 345] width 941 height 691
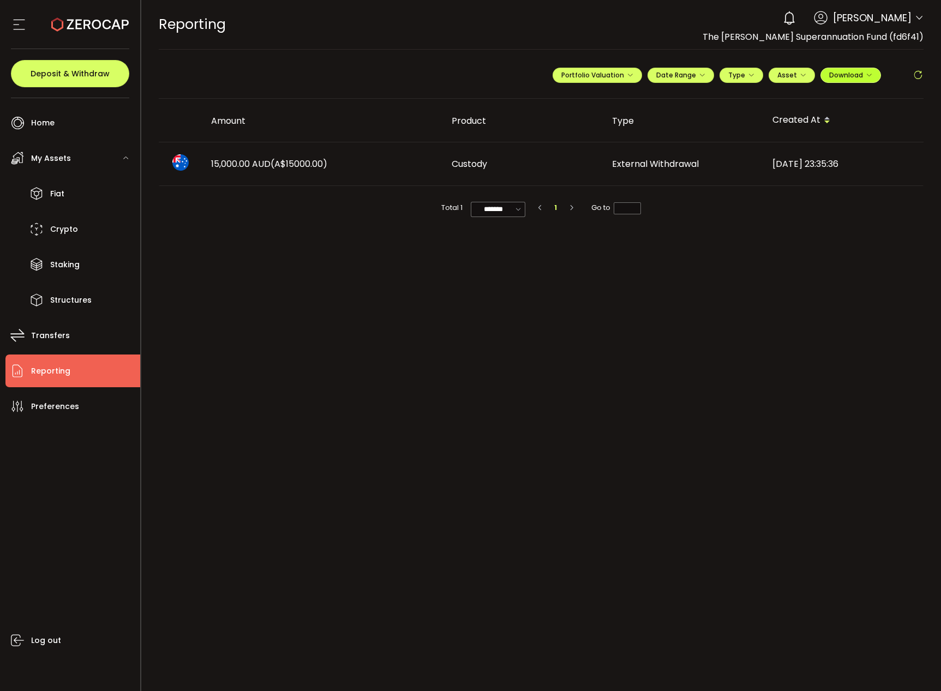
click at [833, 76] on span "Download" at bounding box center [850, 74] width 43 height 9
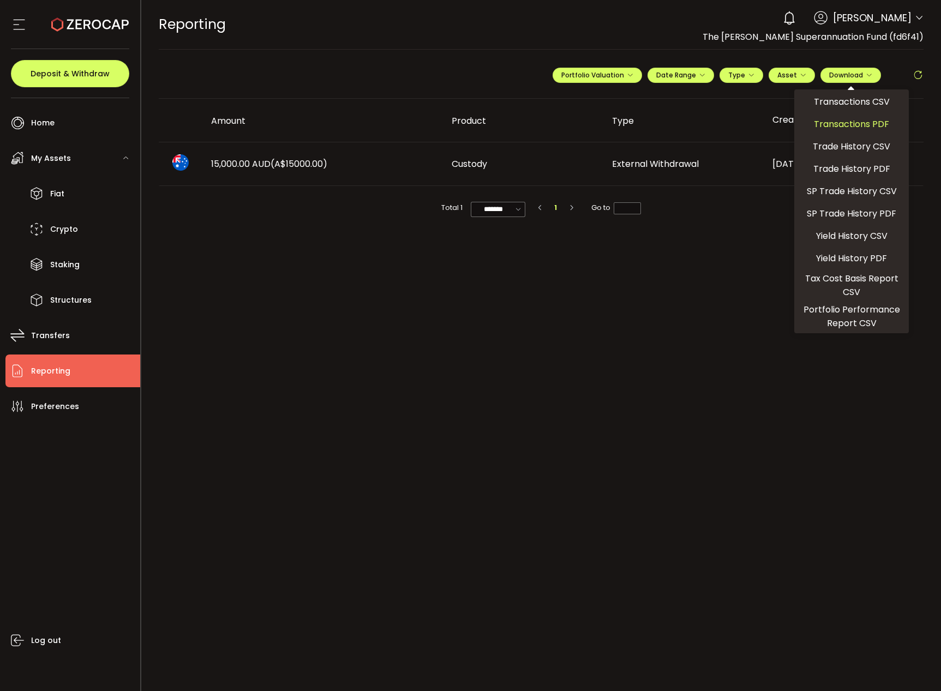
click at [845, 124] on span "Transactions PDF" at bounding box center [850, 124] width 75 height 14
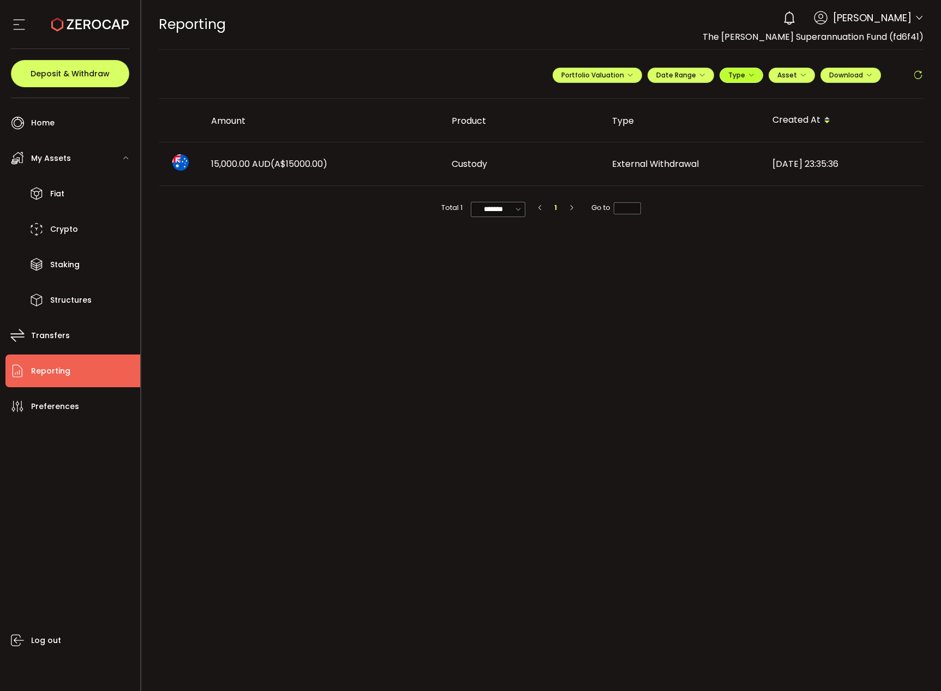
click at [731, 74] on span "Type" at bounding box center [741, 74] width 26 height 9
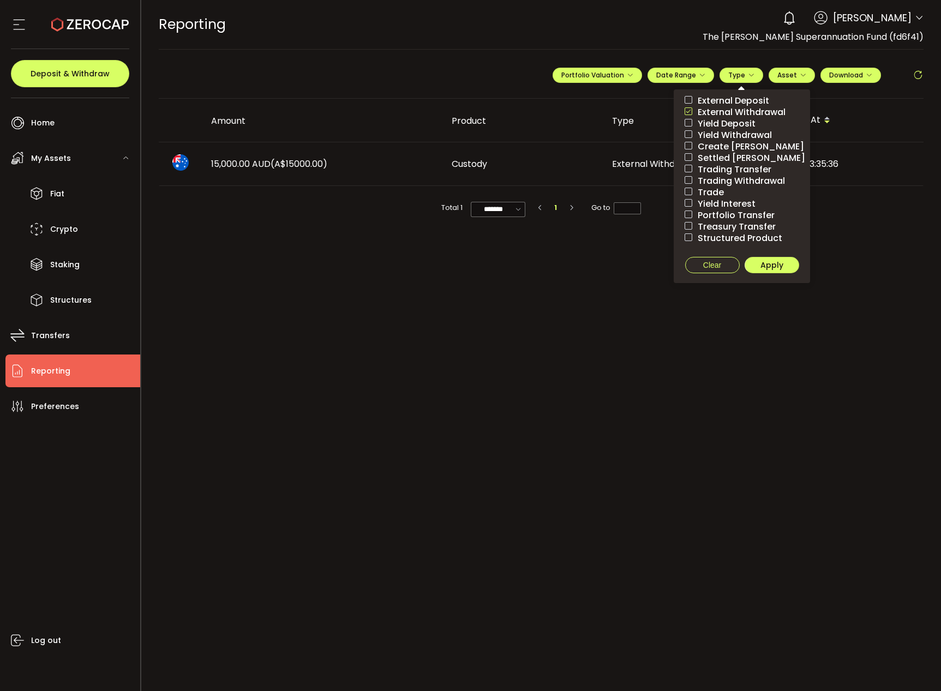
click at [731, 98] on span "External Deposit" at bounding box center [730, 100] width 77 height 10
click at [716, 111] on span "External Withdrawal" at bounding box center [738, 112] width 93 height 10
click at [774, 261] on span "Apply" at bounding box center [771, 265] width 23 height 11
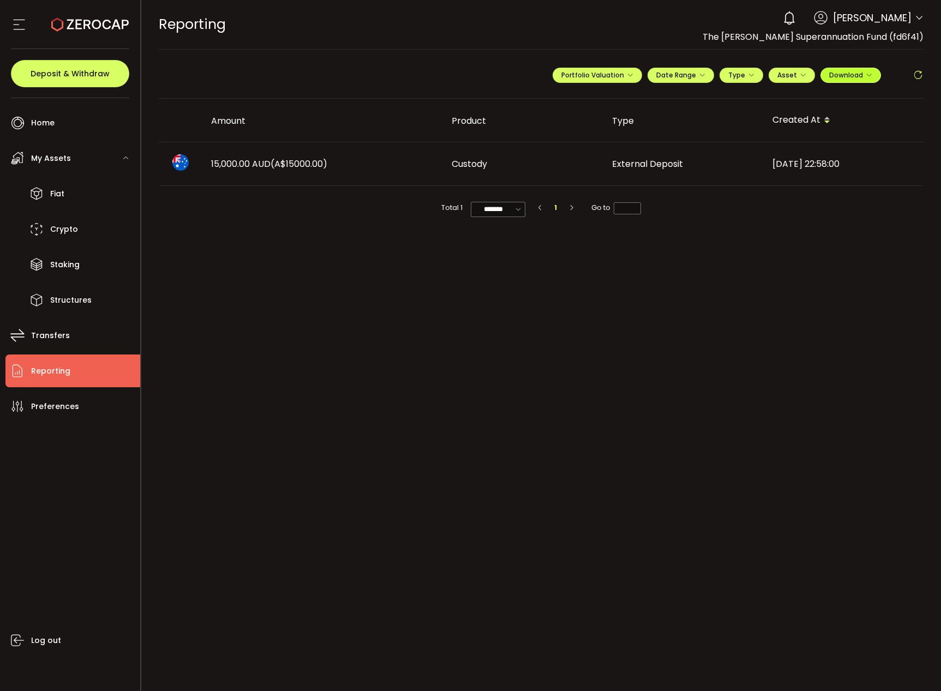
click at [838, 72] on span "Download" at bounding box center [850, 74] width 43 height 9
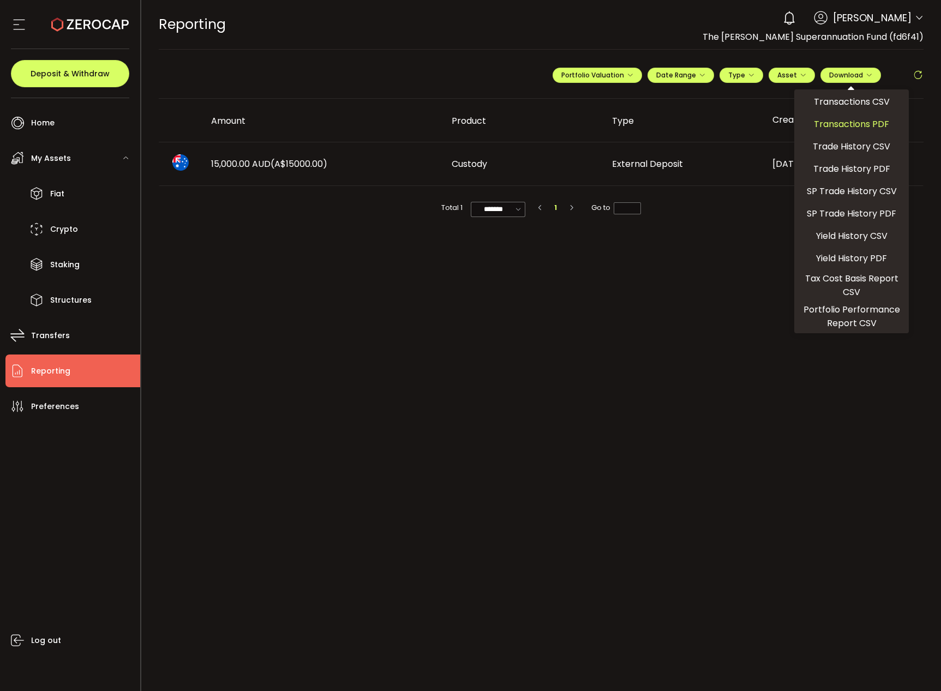
click at [861, 127] on span "Transactions PDF" at bounding box center [850, 124] width 75 height 14
